Goal: Information Seeking & Learning: Learn about a topic

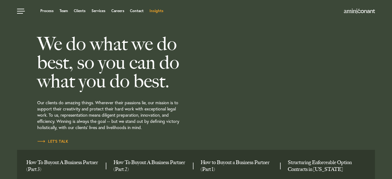
drag, startPoint x: 0, startPoint y: 0, endPoint x: 158, endPoint y: 12, distance: 158.0
click at [158, 12] on link "Insights" at bounding box center [156, 11] width 14 height 4
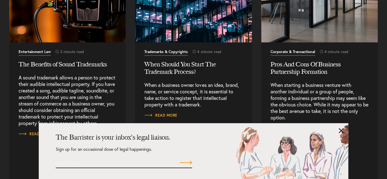
scroll to position [6982, 0]
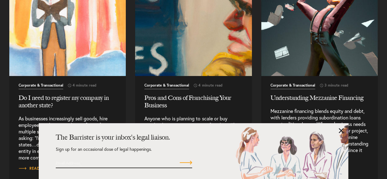
click at [38, 96] on h2 "Do I need to register my company in another state?" at bounding box center [68, 101] width 98 height 15
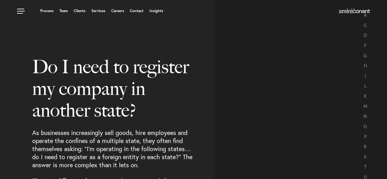
select select "US"
select select "Austin"
select select "Business and Civil Litigation"
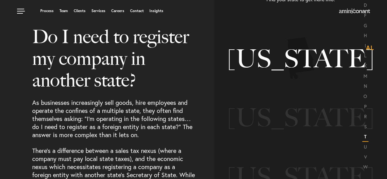
scroll to position [30, 0]
click at [366, 136] on link "T" at bounding box center [365, 136] width 2 height 6
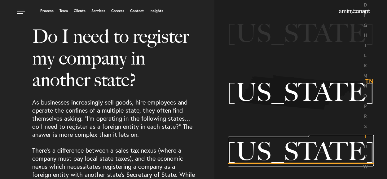
click at [293, 164] on h3 "[US_STATE] [GEOGRAPHIC_DATA]" at bounding box center [301, 151] width 146 height 25
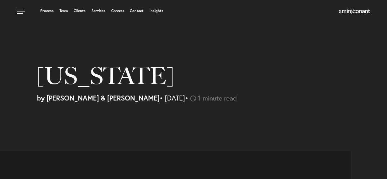
select select "US"
select select "Austin"
select select "Business and Civil Litigation"
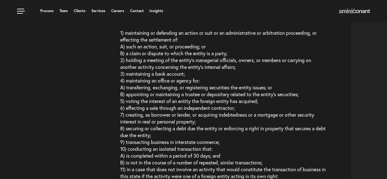
scroll to position [306, 0]
